Goal: Transaction & Acquisition: Subscribe to service/newsletter

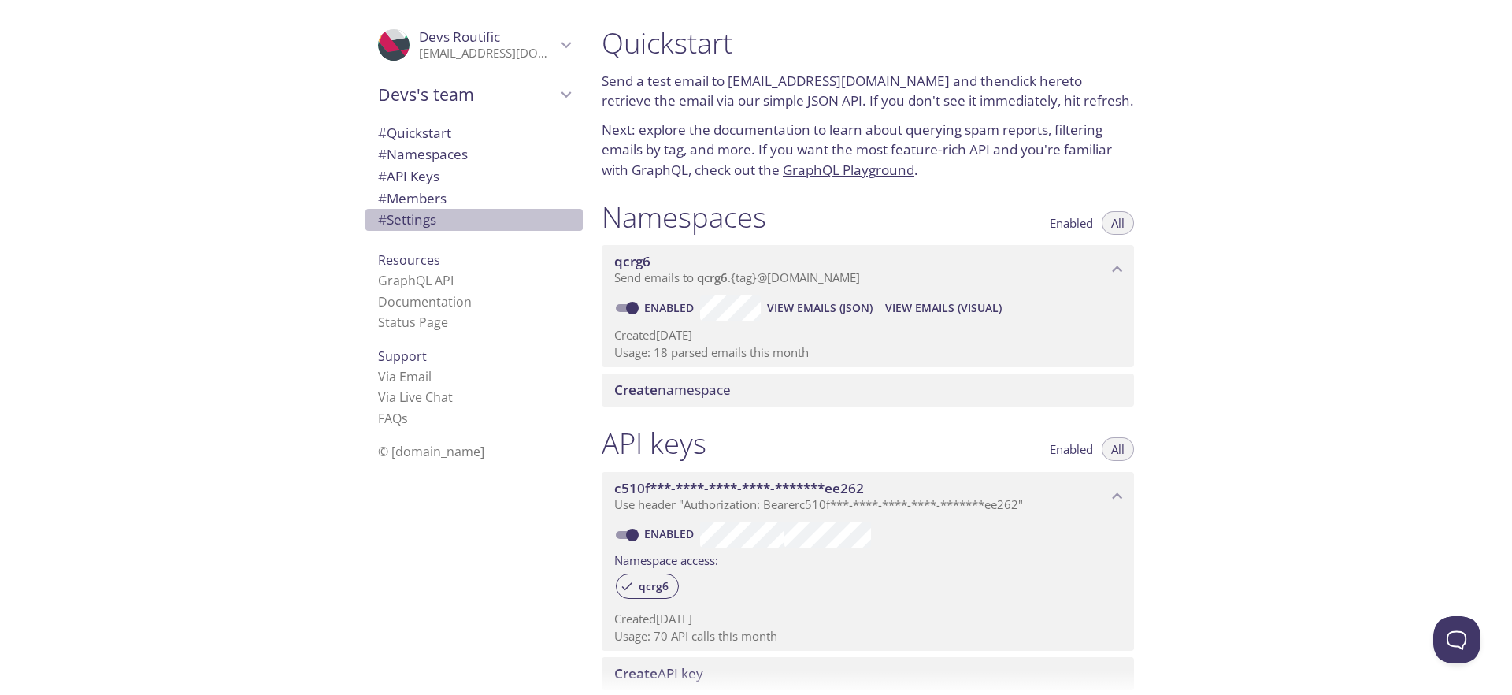
click at [436, 218] on span "# Settings" at bounding box center [407, 219] width 58 height 18
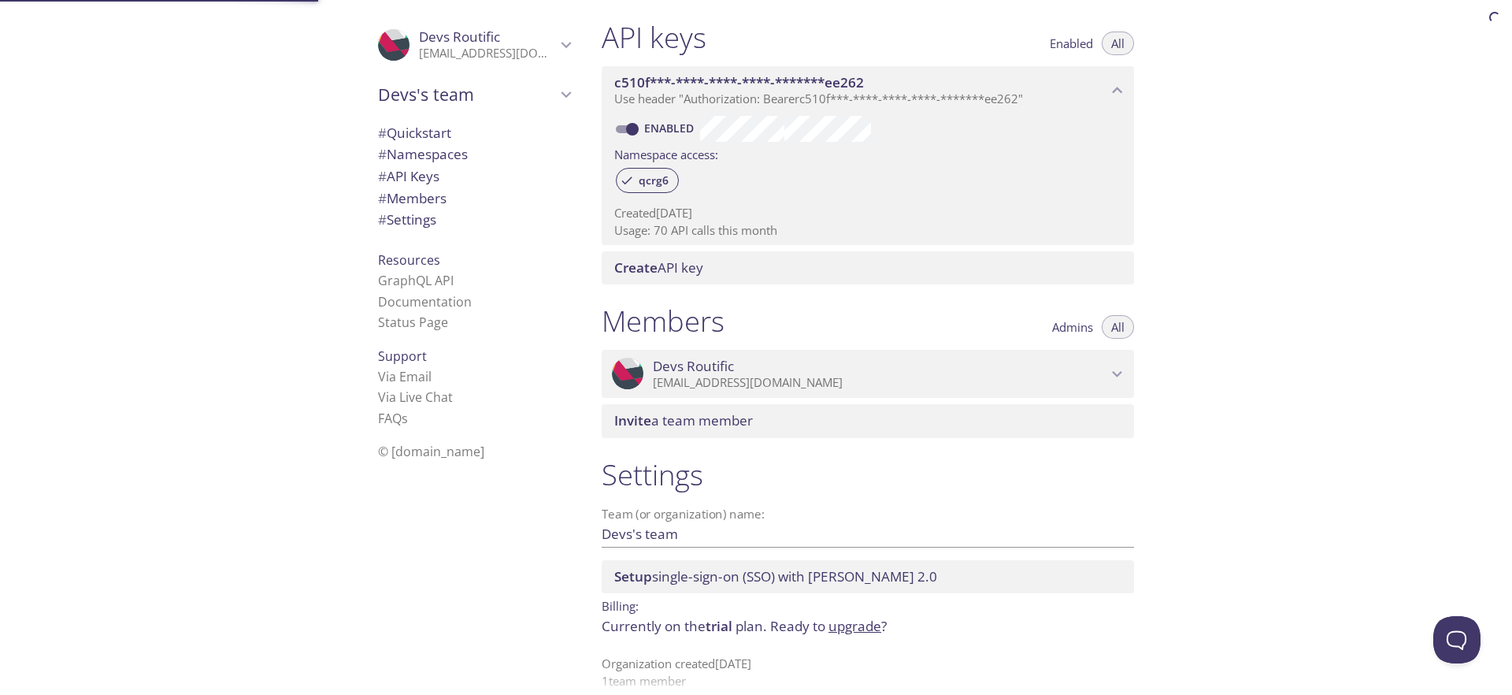
scroll to position [425, 0]
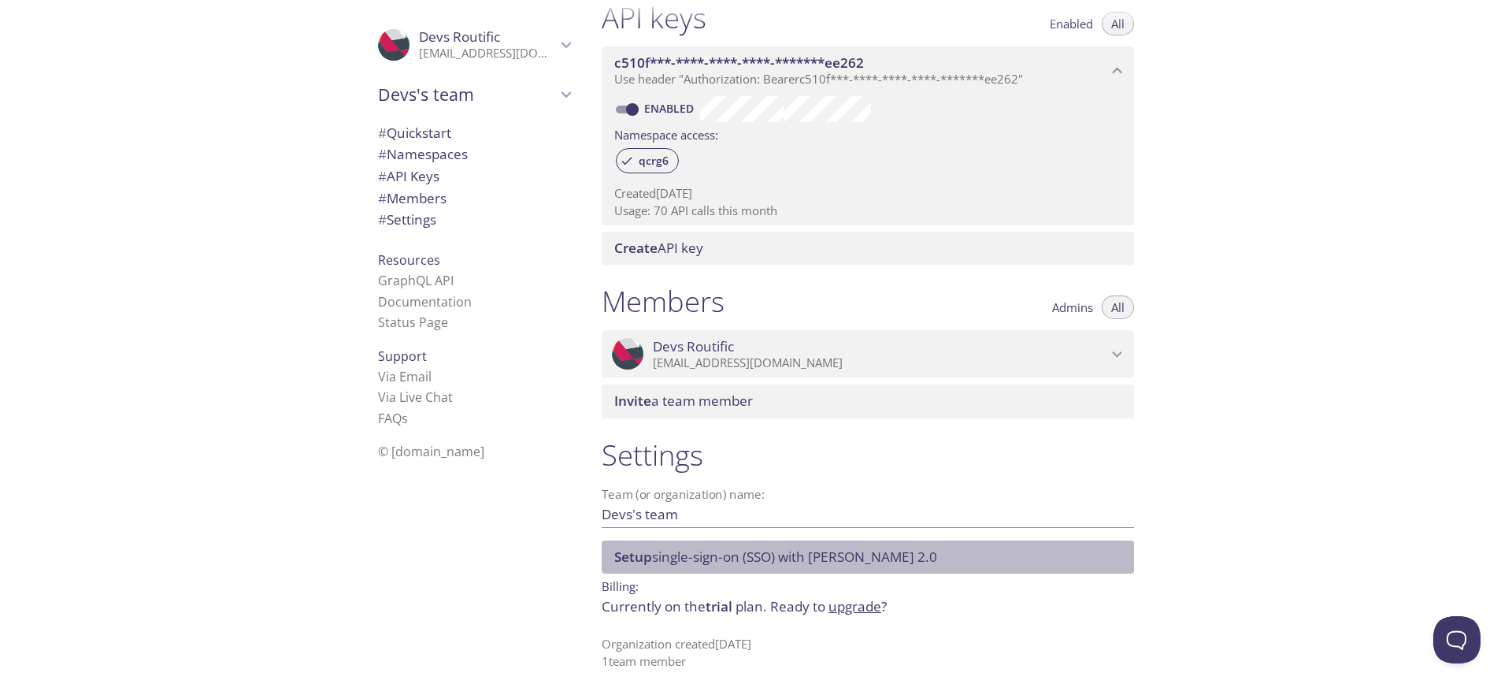
click at [763, 558] on span "Setup single-sign-on (SSO) with [PERSON_NAME] 2.0" at bounding box center [775, 556] width 323 height 18
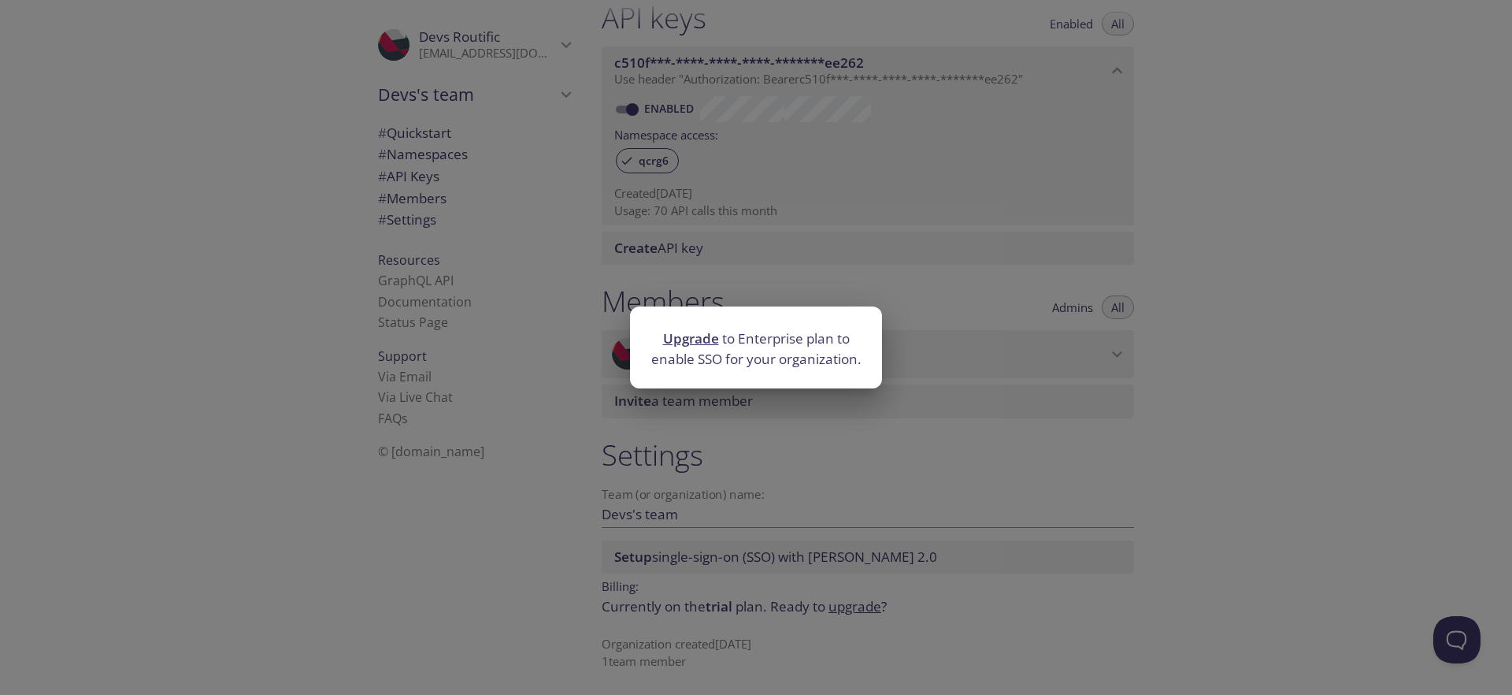
click at [1076, 599] on div "Upgrade to Enterprise plan to enable SSO for your organization." at bounding box center [756, 347] width 1512 height 695
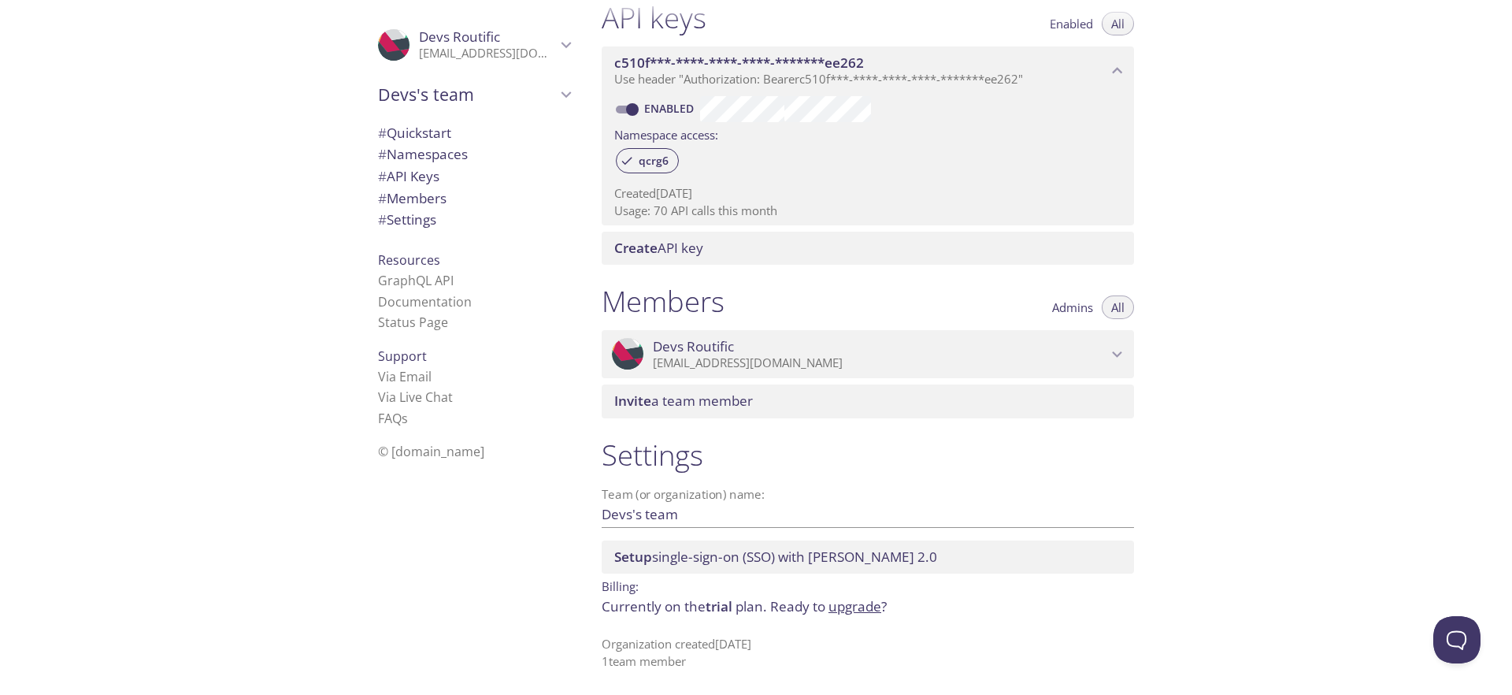
click at [869, 611] on link "upgrade" at bounding box center [855, 606] width 53 height 18
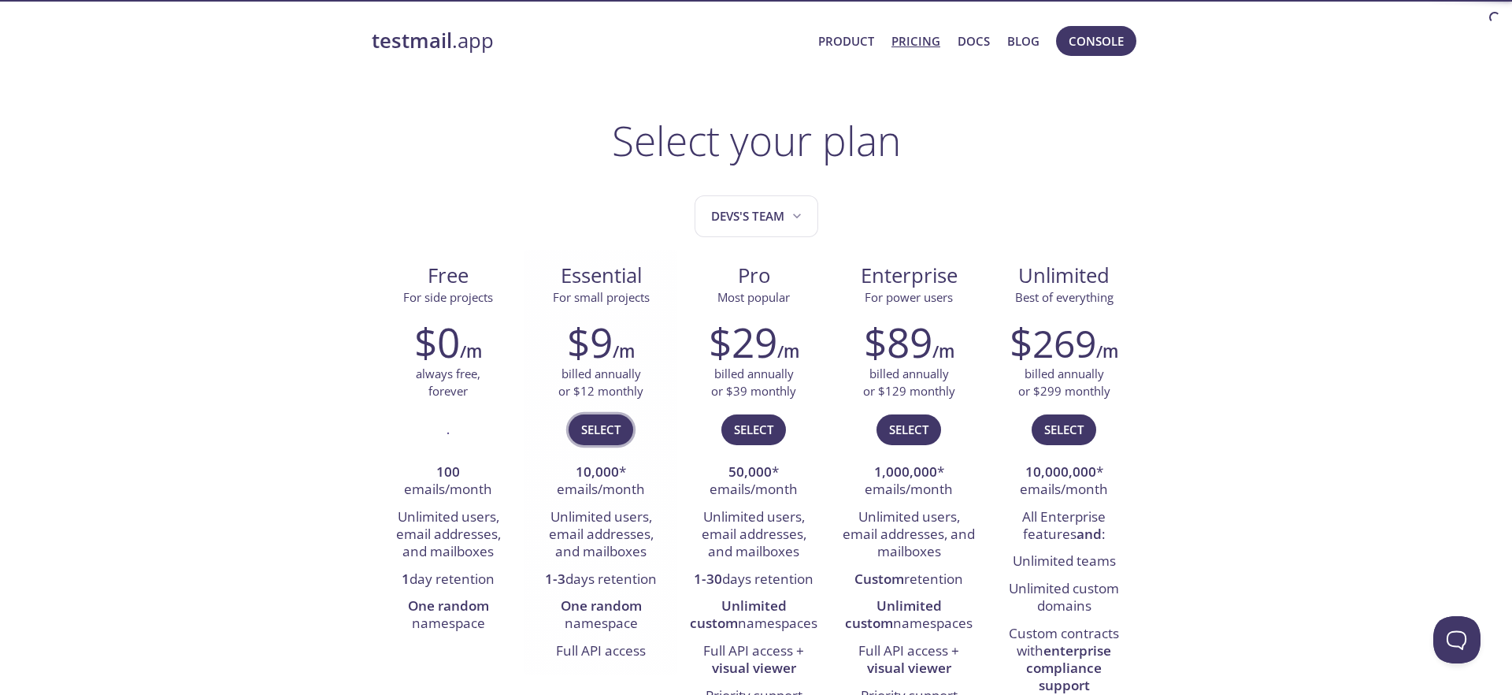
click at [606, 428] on span "Select" at bounding box center [600, 429] width 39 height 20
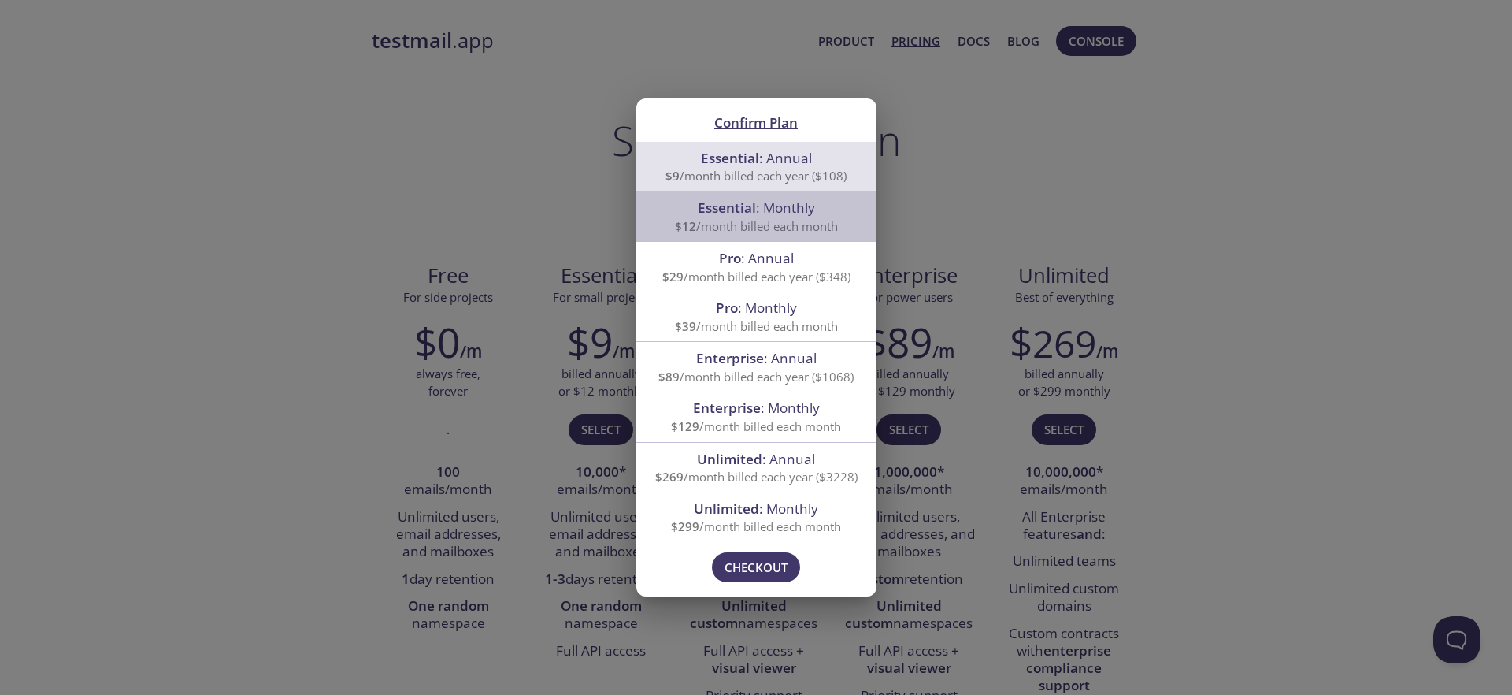
click at [790, 214] on span "Essential : Monthly" at bounding box center [756, 207] width 117 height 18
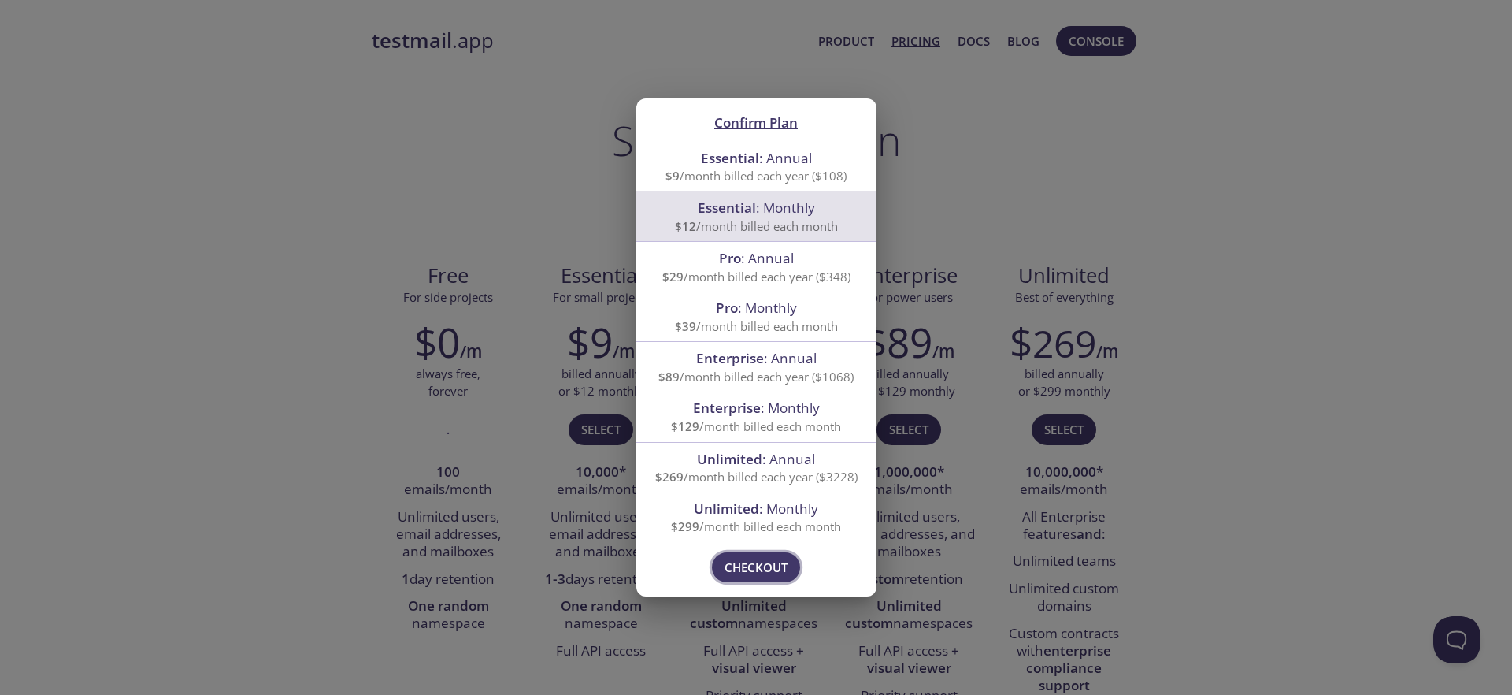
click at [761, 565] on span "Checkout" at bounding box center [756, 567] width 63 height 20
